Goal: Information Seeking & Learning: Check status

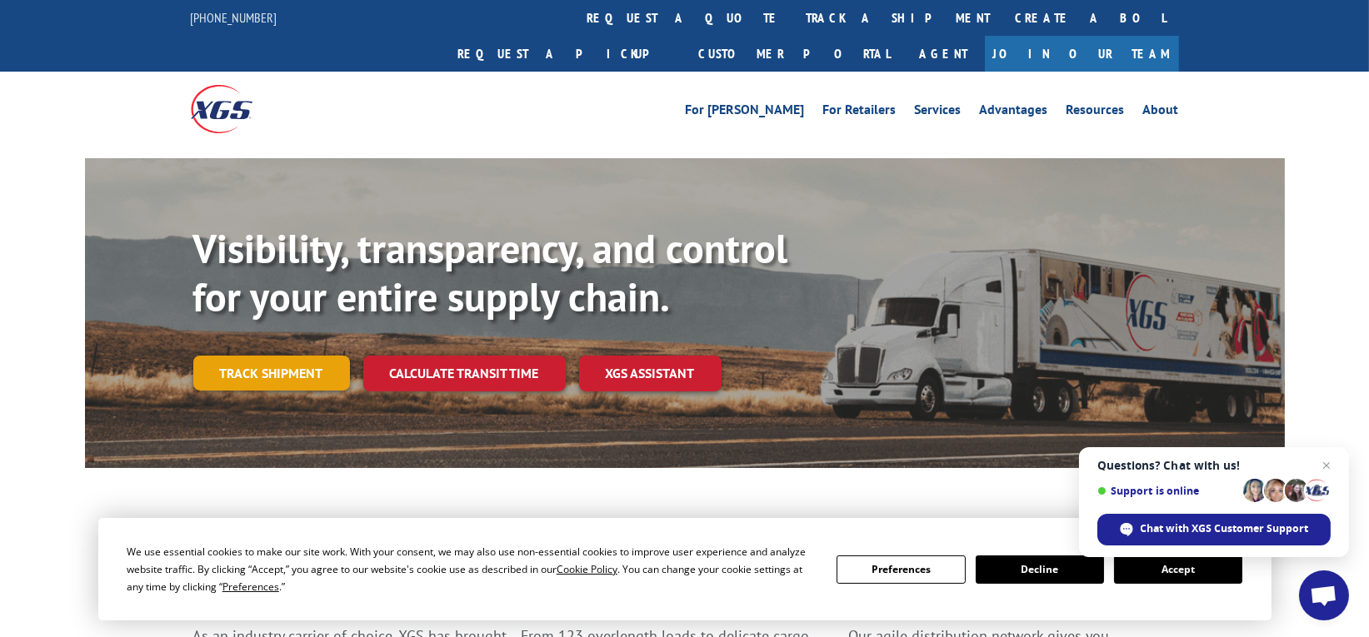
click at [222, 356] on link "Track shipment" at bounding box center [271, 373] width 157 height 35
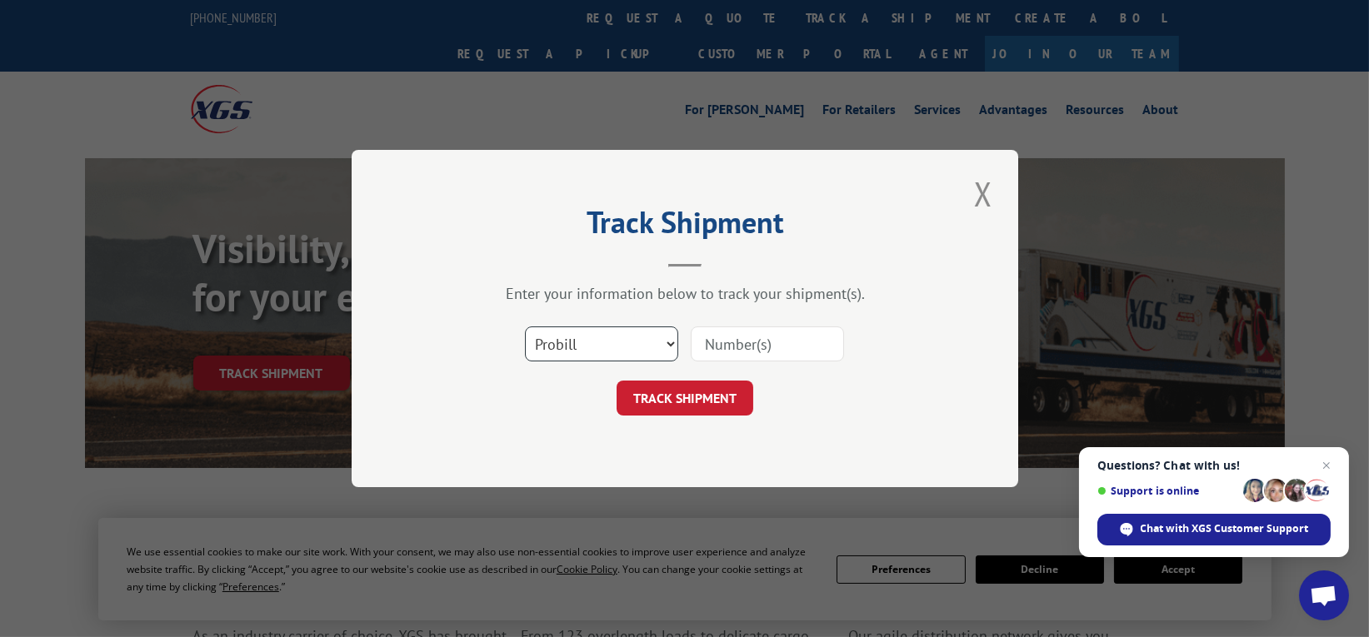
click at [609, 348] on select "Select category... Probill BOL PO" at bounding box center [601, 344] width 153 height 35
click at [732, 338] on input at bounding box center [767, 344] width 153 height 35
paste input "037430371413347"
type input "037430371413347"
click button "TRACK SHIPMENT" at bounding box center [684, 398] width 137 height 35
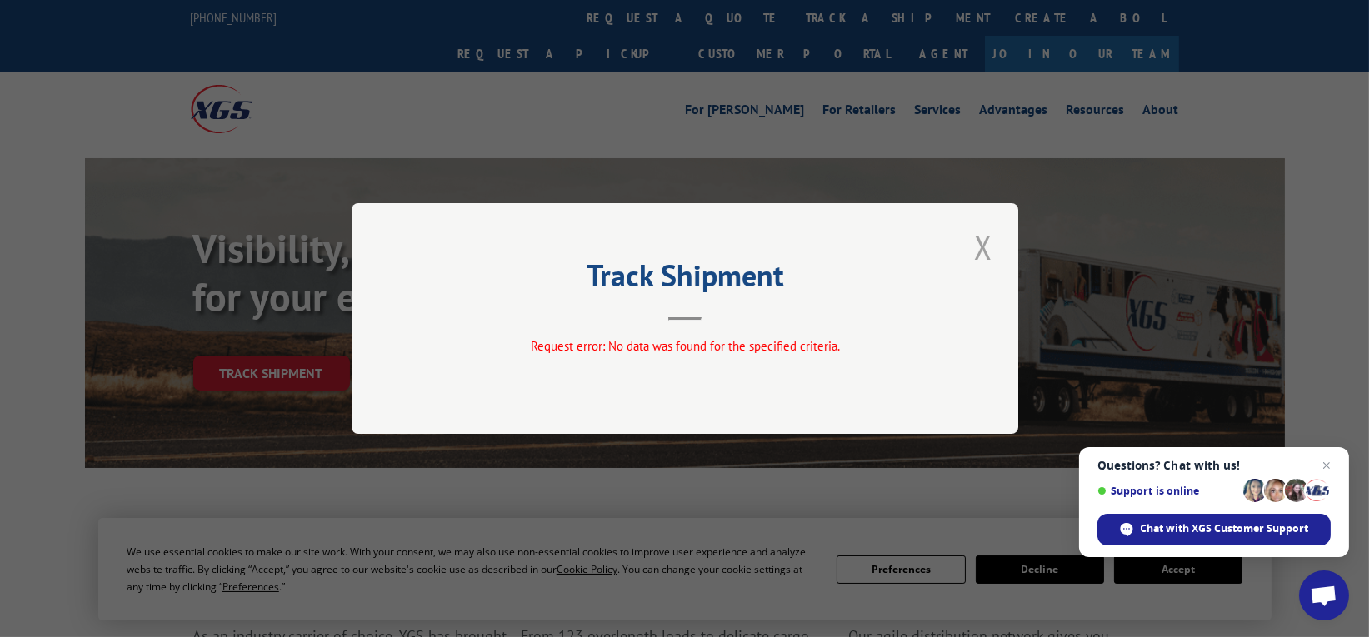
click at [975, 247] on button "Close modal" at bounding box center [983, 247] width 28 height 46
